Goal: Complete application form

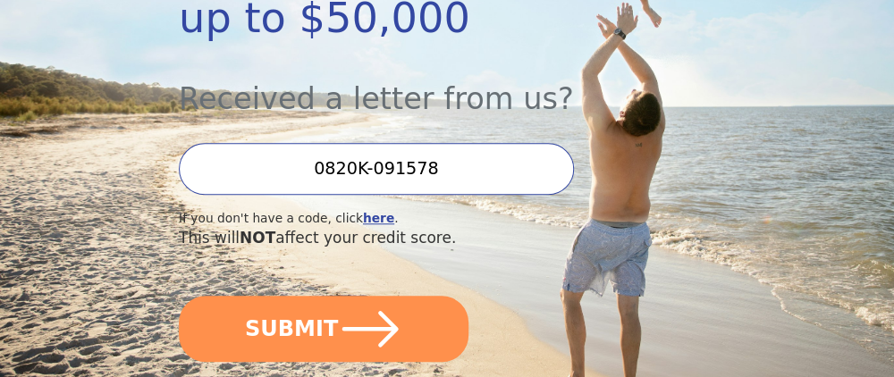
scroll to position [462, 0]
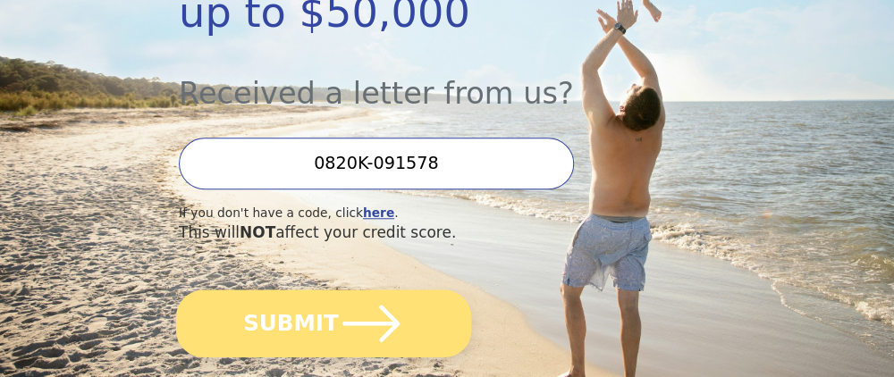
click at [258, 290] on button "SUBMIT" at bounding box center [323, 323] width 295 height 67
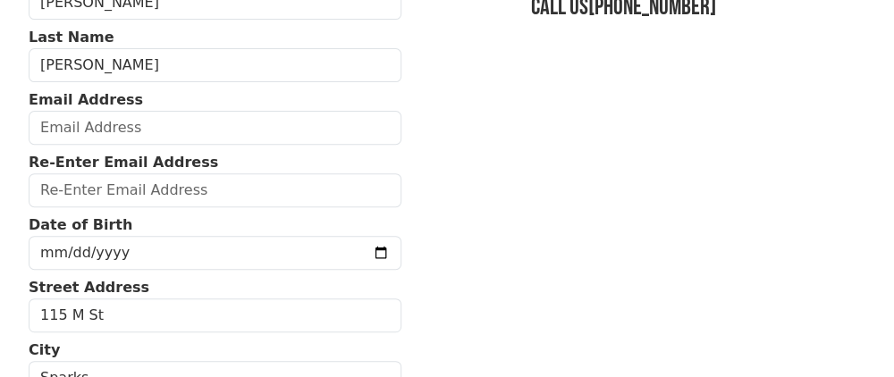
scroll to position [248, 0]
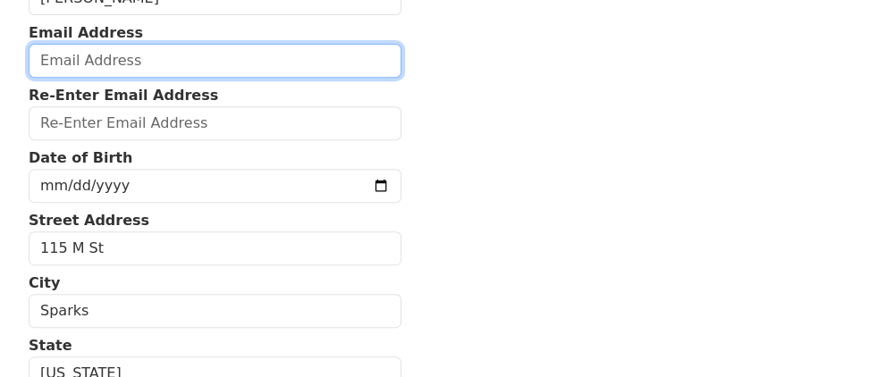
click at [97, 51] on input "email" at bounding box center [215, 61] width 373 height 34
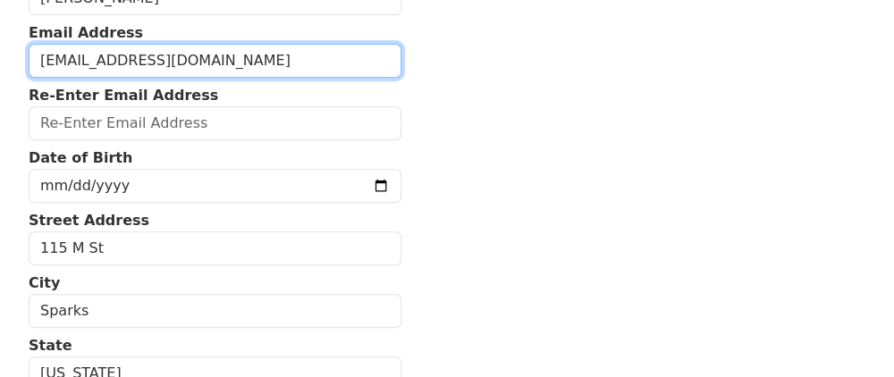
type input "chicalyverdin@gmail.com"
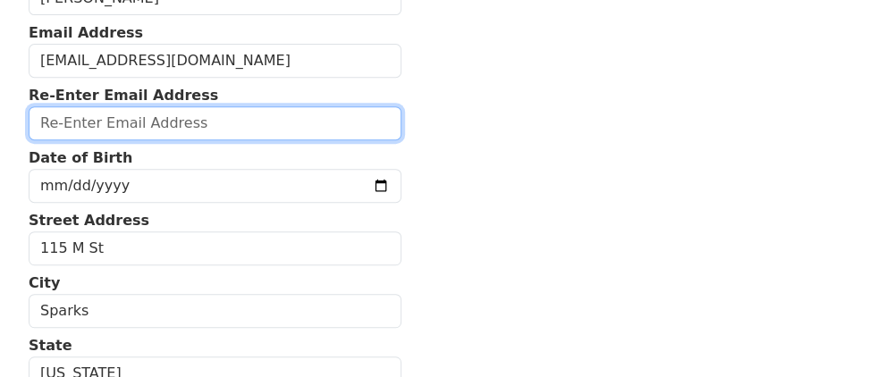
click at [118, 134] on input "email" at bounding box center [215, 123] width 373 height 34
type input "chicalyverdin@gmail.com"
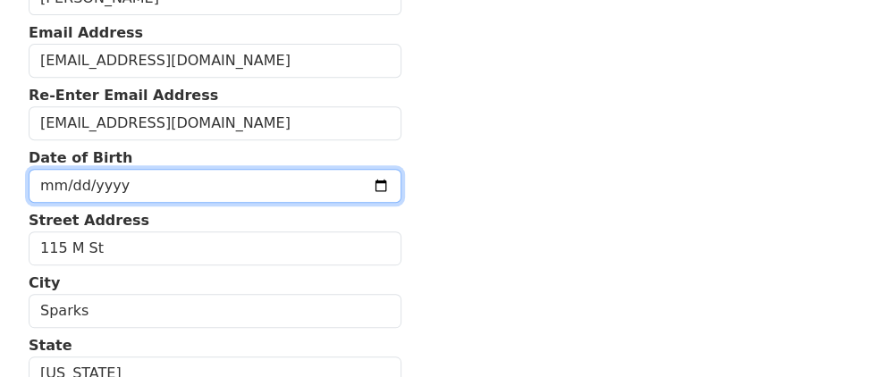
click at [115, 182] on input "date" at bounding box center [215, 186] width 373 height 34
click at [55, 185] on input "date" at bounding box center [215, 186] width 373 height 34
type input "1976-06-04"
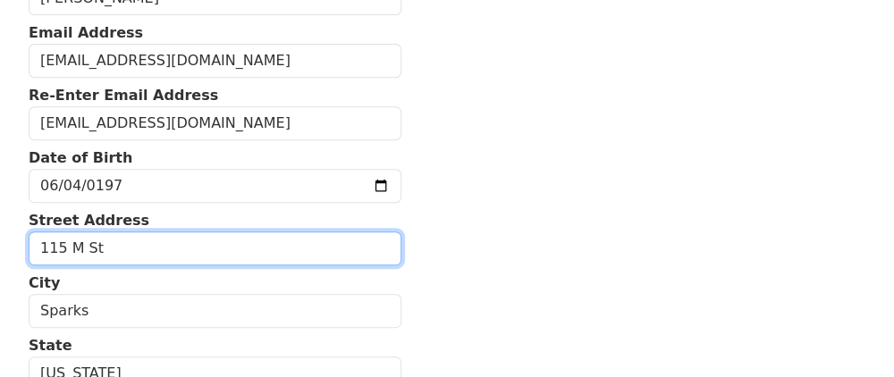
click at [107, 254] on input "115 M St" at bounding box center [215, 248] width 373 height 34
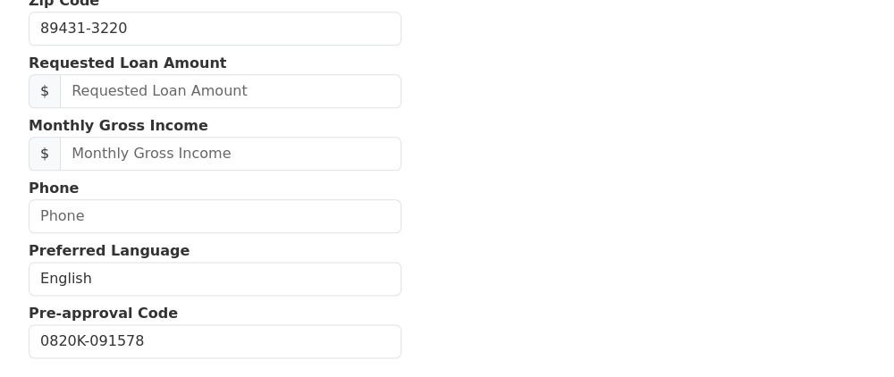
scroll to position [667, 0]
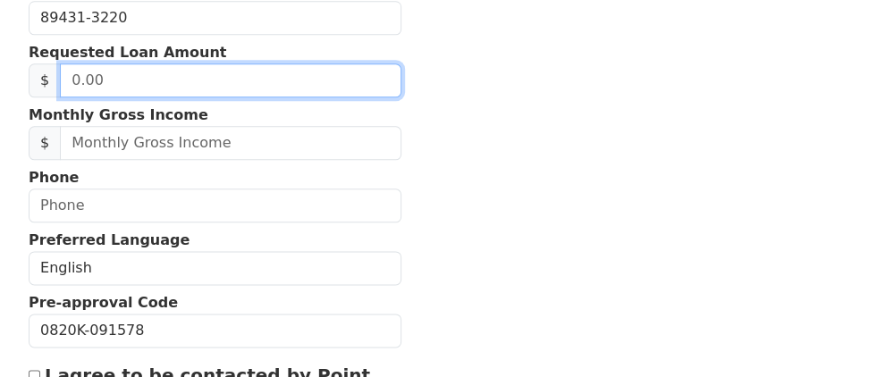
click at [144, 81] on input "text" at bounding box center [230, 80] width 341 height 34
type input "1.00"
type input "5,000.00"
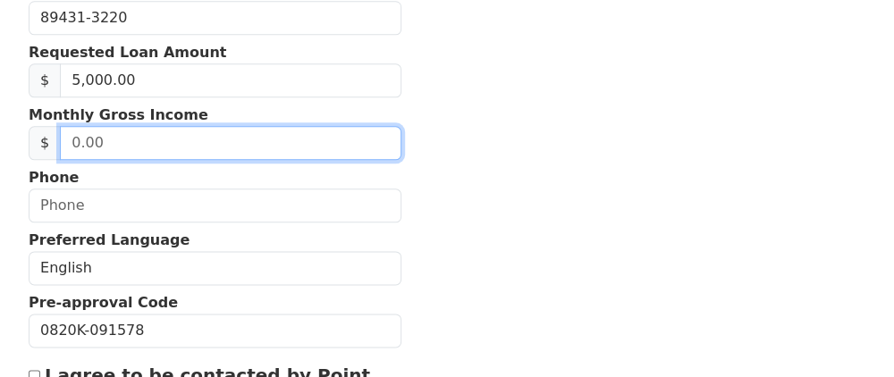
click at [144, 143] on input "text" at bounding box center [230, 143] width 341 height 34
type input "4,500.00"
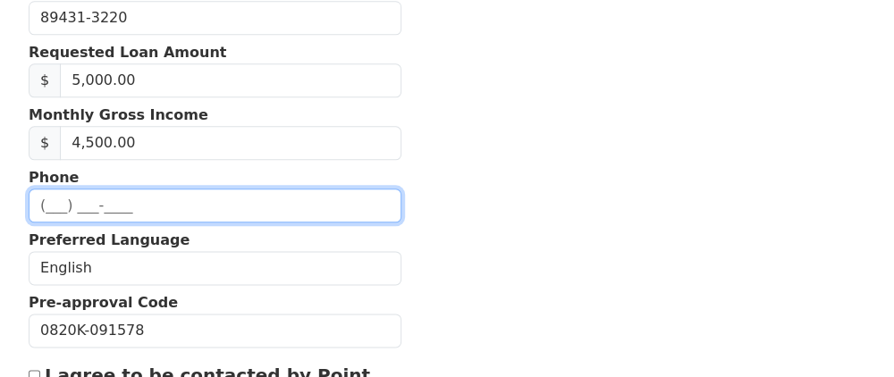
click at [114, 189] on input "text" at bounding box center [215, 206] width 373 height 34
type input "(775) 409-7351"
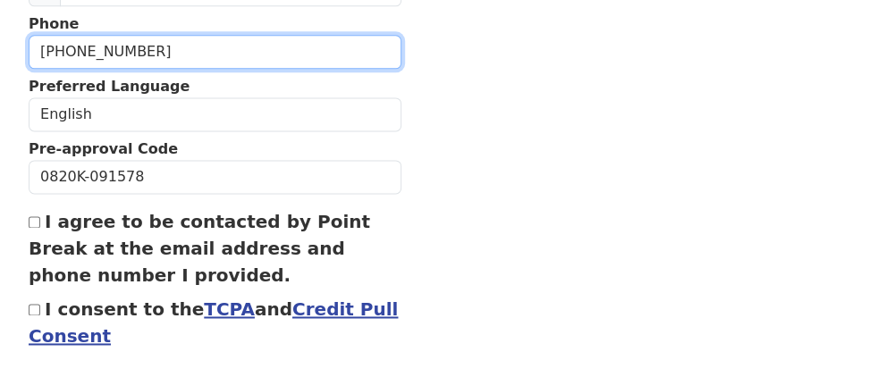
scroll to position [835, 0]
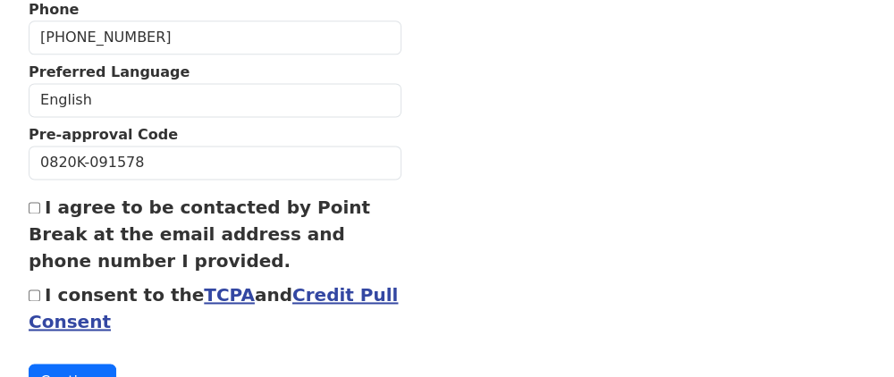
click at [38, 202] on input "I agree to be contacted by Point Break at the email address and phone number I …" at bounding box center [35, 208] width 12 height 12
checkbox input "true"
click at [30, 290] on input "I consent to the TCPA and Credit Pull Consent" at bounding box center [35, 296] width 12 height 12
checkbox input "true"
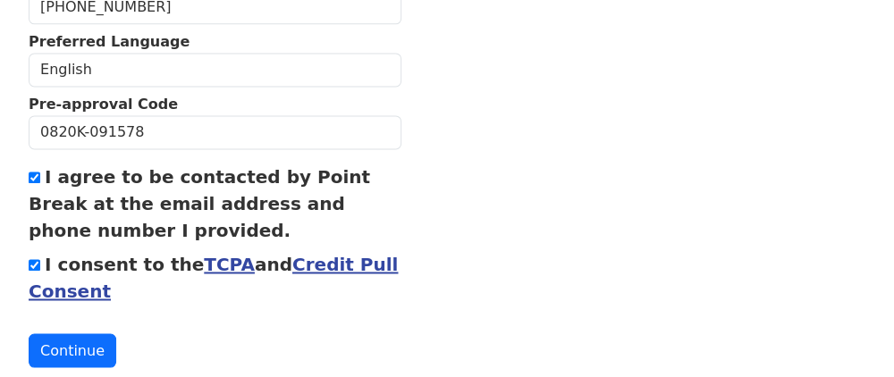
scroll to position [890, 0]
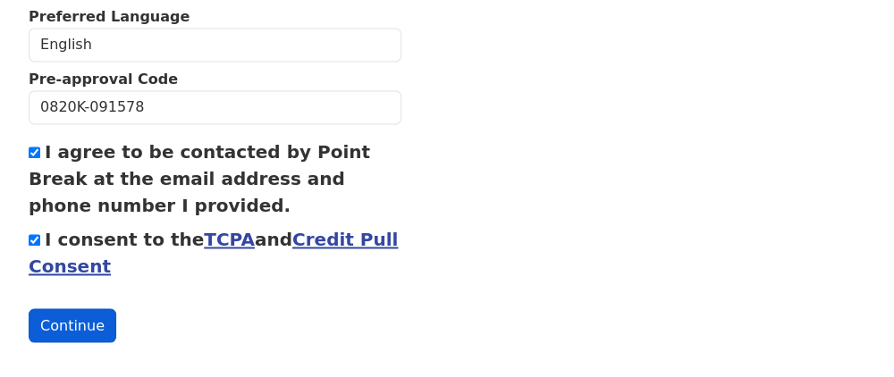
click at [72, 321] on button "Continue" at bounding box center [73, 325] width 88 height 34
